Goal: Check status: Check status

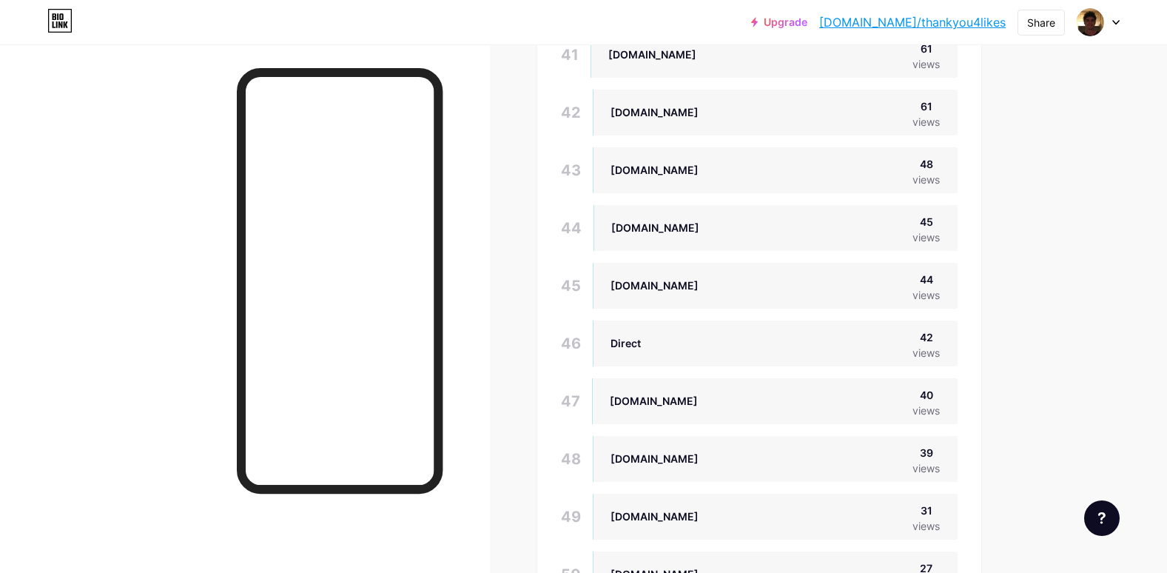
scroll to position [3405, 0]
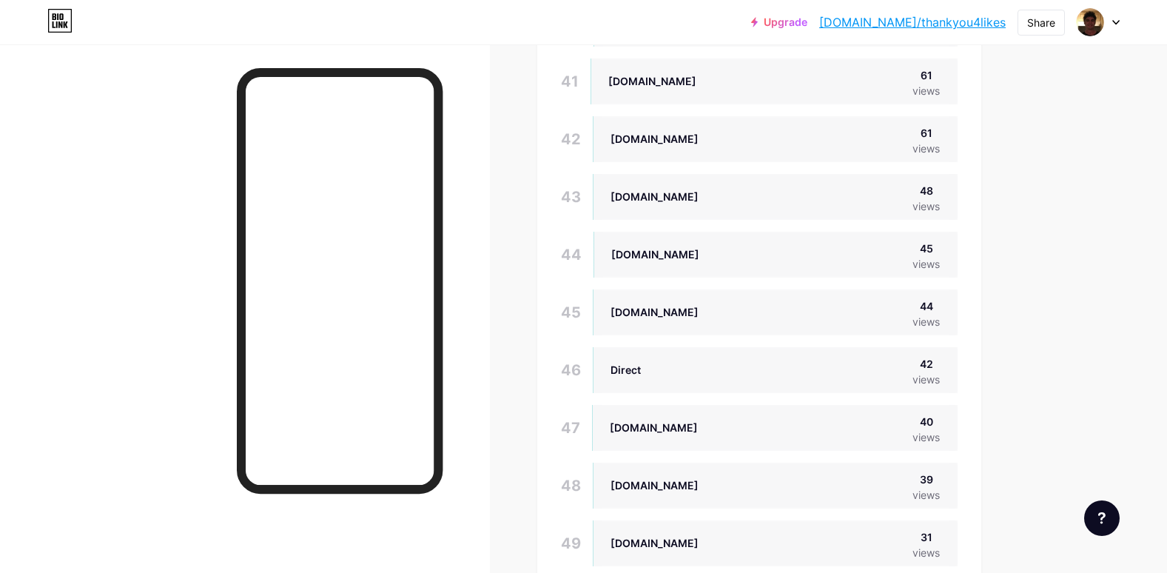
drag, startPoint x: 699, startPoint y: 196, endPoint x: 612, endPoint y: 204, distance: 87.7
click at [612, 204] on div "[DOMAIN_NAME] 48 views" at bounding box center [775, 197] width 365 height 46
copy div "[DOMAIN_NAME]"
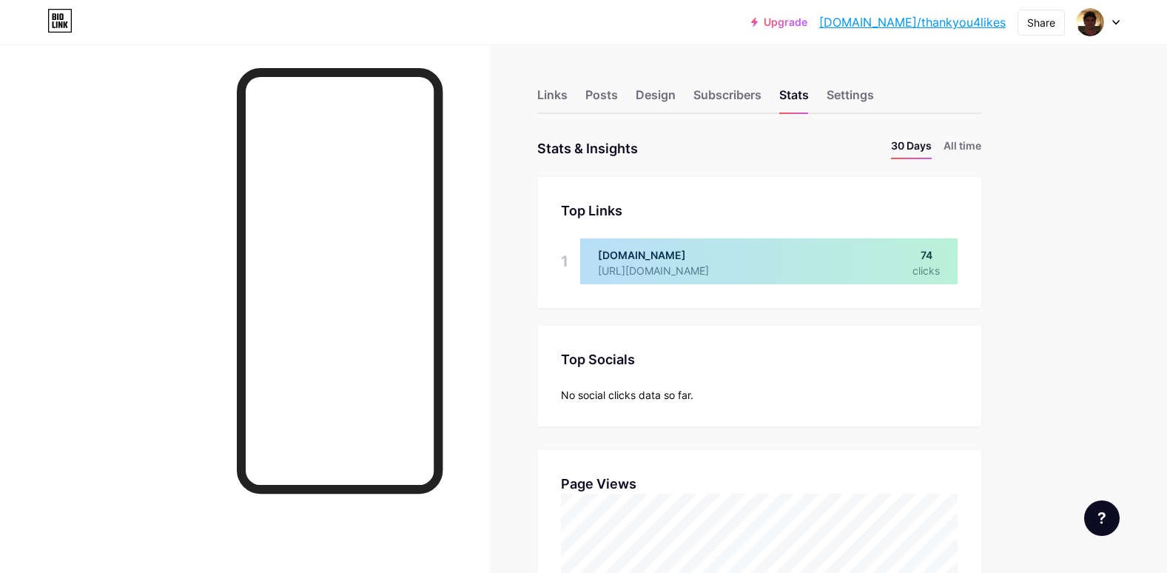
scroll to position [573, 1167]
